Goal: Obtain resource: Obtain resource

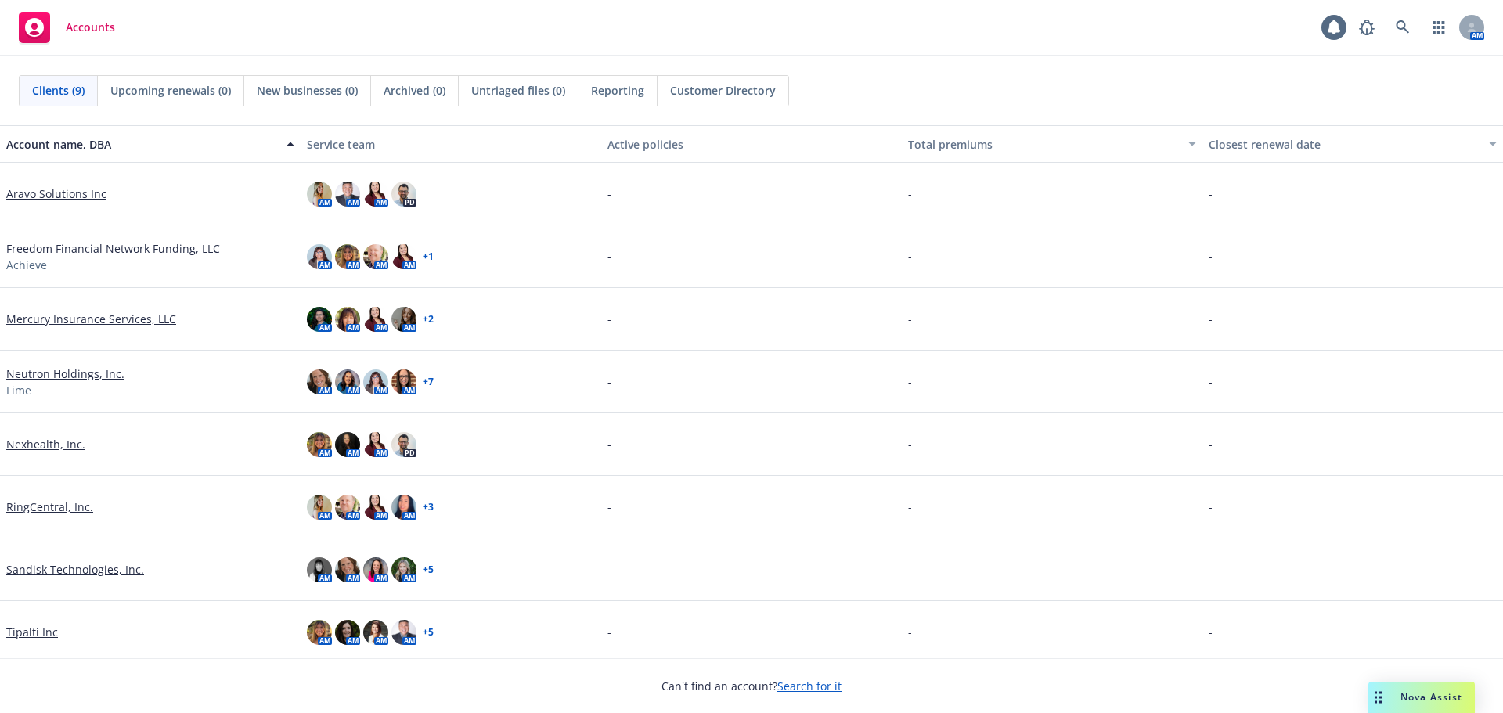
scroll to position [68, 0]
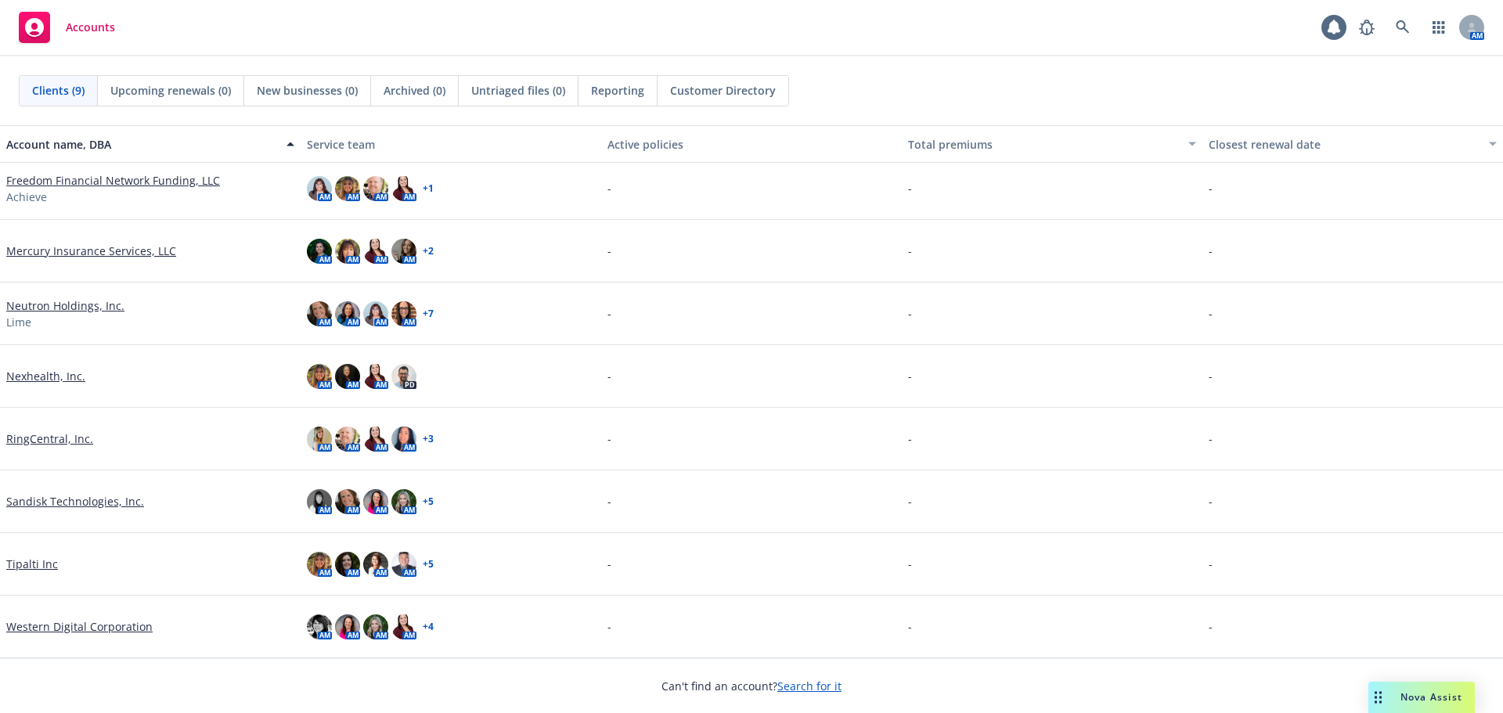
click at [81, 497] on link "Sandisk Technologies, Inc." at bounding box center [75, 501] width 138 height 16
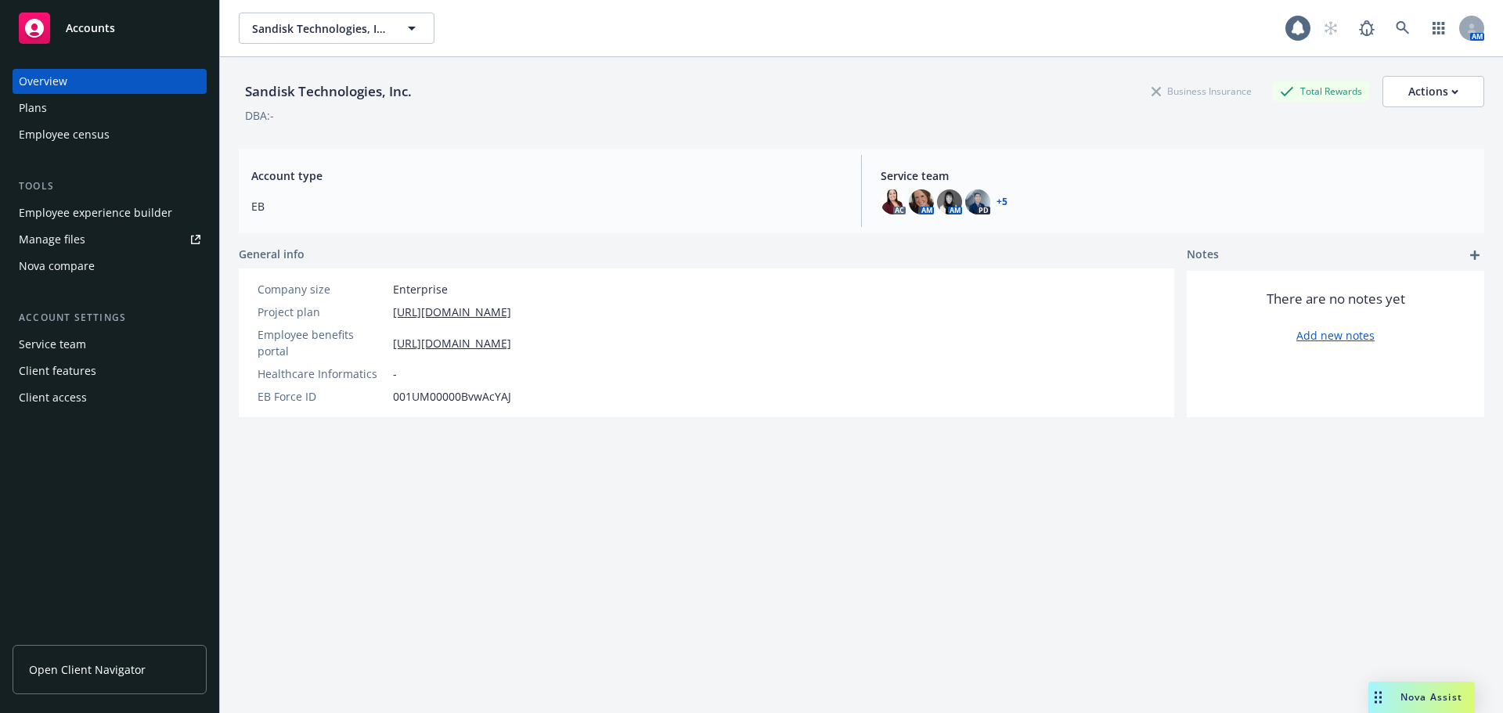
click at [54, 237] on div "Manage files" at bounding box center [52, 239] width 67 height 25
